Goal: Find specific page/section: Find specific page/section

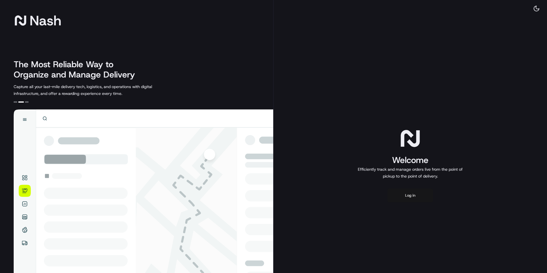
click at [406, 198] on button "Log in" at bounding box center [411, 196] width 46 height 14
